Goal: Transaction & Acquisition: Book appointment/travel/reservation

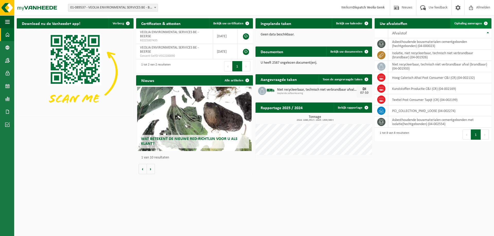
click at [469, 23] on span "Ophaling aanvragen" at bounding box center [468, 23] width 28 height 3
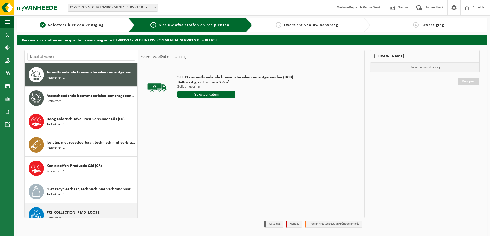
click at [65, 213] on span "PCI_COLLECTION_PMD_LOOSE" at bounding box center [73, 213] width 53 height 6
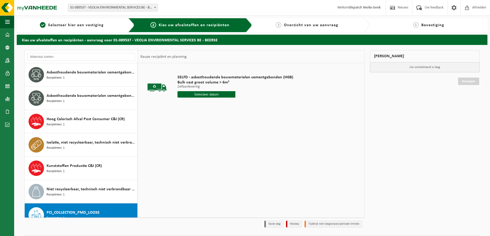
scroll to position [32, 0]
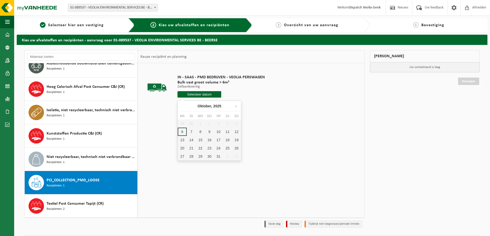
click at [207, 96] on input "text" at bounding box center [200, 94] width 44 height 6
click at [191, 132] on div "7" at bounding box center [191, 132] width 9 height 8
type input "Van 2025-10-07"
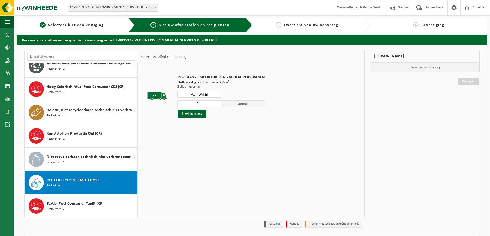
type input "2"
click at [216, 102] on input "2" at bounding box center [200, 104] width 44 height 7
click at [193, 114] on button "In winkelmand" at bounding box center [192, 114] width 28 height 8
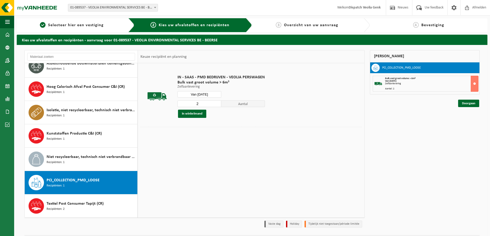
drag, startPoint x: 468, startPoint y: 103, endPoint x: 472, endPoint y: 116, distance: 12.9
click at [468, 103] on link "Doorgaan" at bounding box center [468, 103] width 21 height 7
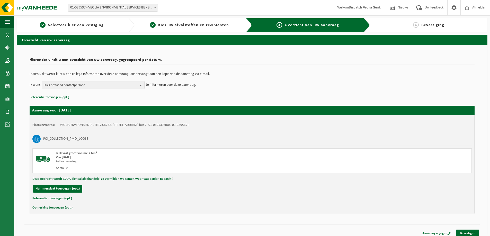
click at [138, 84] on button "Kies bestaand contactpersoon" at bounding box center [93, 85] width 103 height 8
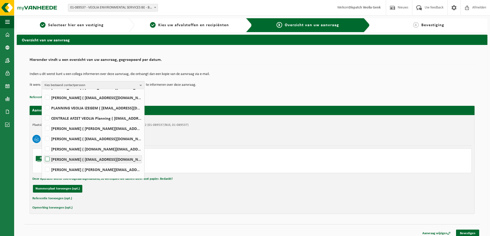
scroll to position [102, 0]
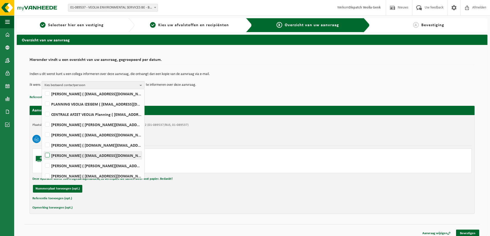
click at [76, 156] on label "Ilse Tielen ( be.ves.uc.belgium.all@veolia.com )" at bounding box center [93, 156] width 98 height 8
click at [43, 149] on input "Ilse Tielen ( be.ves.uc.belgium.all@veolia.com )" at bounding box center [43, 149] width 0 height 0
checkbox input "true"
click at [466, 232] on link "Bevestigen" at bounding box center [467, 233] width 23 height 7
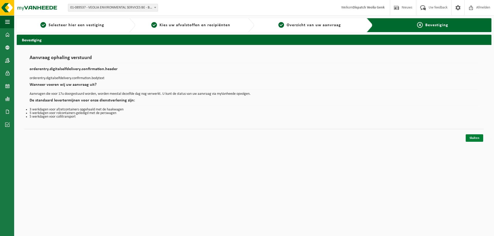
click at [473, 137] on link "Sluiten" at bounding box center [474, 138] width 17 height 7
